Goal: Stay updated

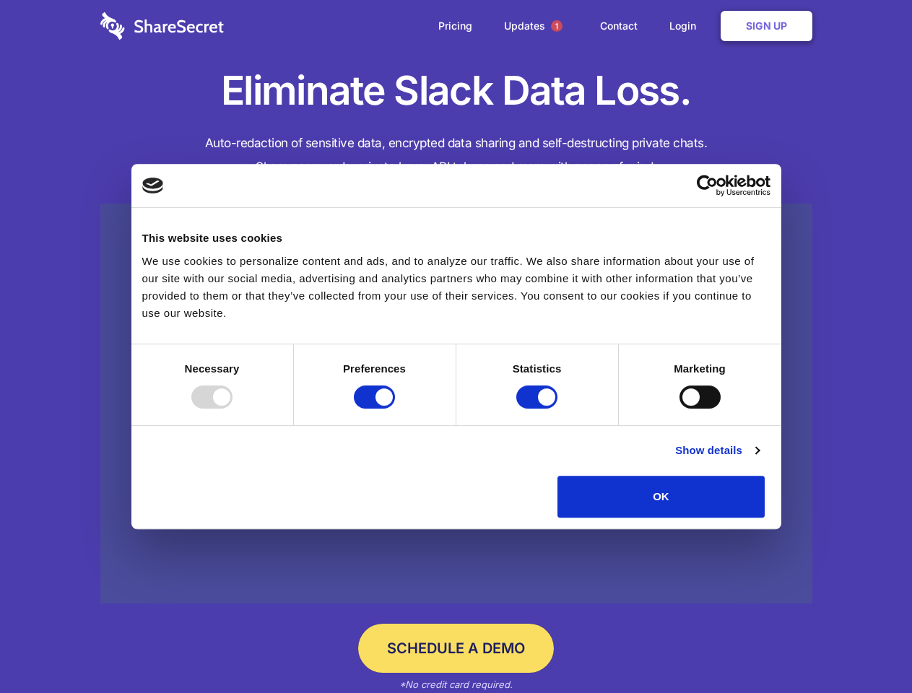
click at [233, 409] on div at bounding box center [211, 397] width 41 height 23
click at [395, 409] on input "Preferences" at bounding box center [374, 397] width 41 height 23
checkbox input "false"
click at [539, 409] on input "Statistics" at bounding box center [536, 397] width 41 height 23
checkbox input "false"
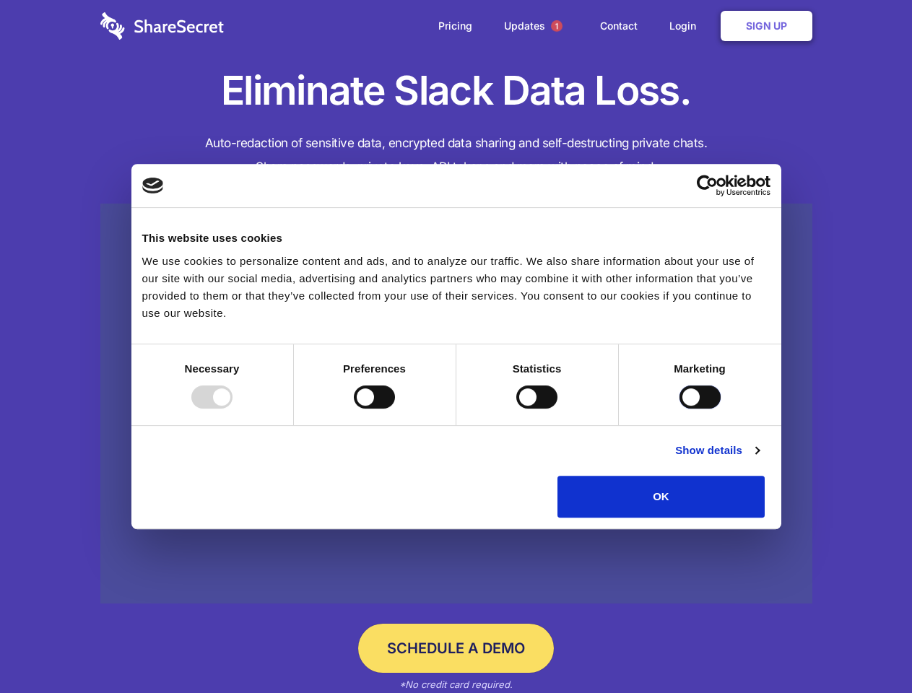
click at [679, 409] on input "Marketing" at bounding box center [699, 397] width 41 height 23
checkbox input "true"
click at [759, 459] on link "Show details" at bounding box center [717, 450] width 84 height 17
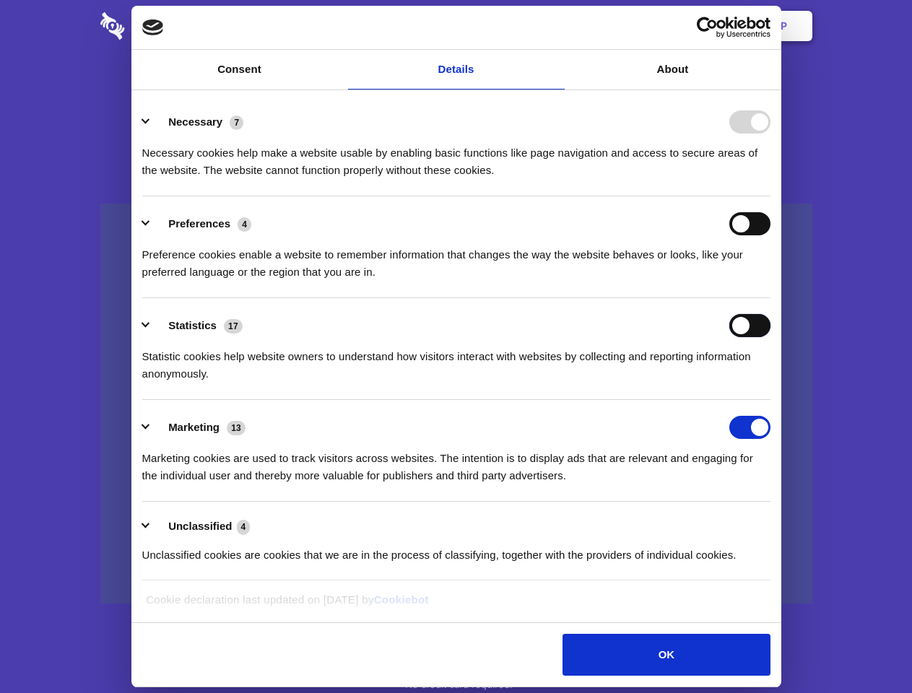
click at [770, 383] on div "Statistics 17 Statistic cookies help website owners to understand how visitors …" at bounding box center [456, 348] width 628 height 69
click at [556, 26] on span "1" at bounding box center [557, 26] width 12 height 12
